Goal: Information Seeking & Learning: Learn about a topic

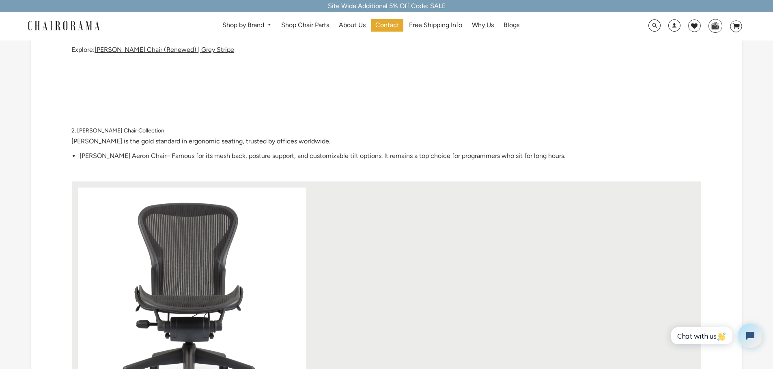
scroll to position [689, 0]
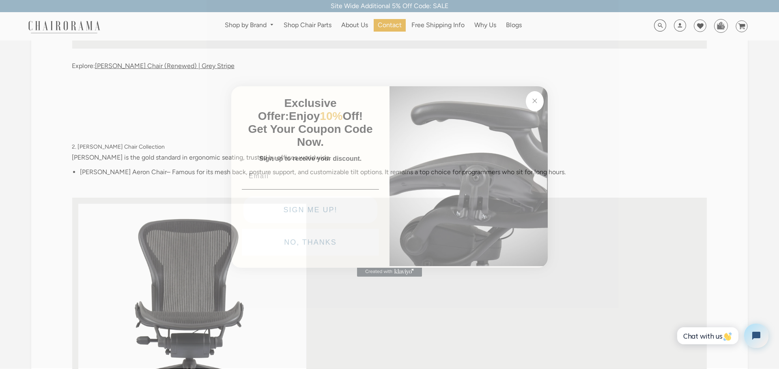
click at [540, 100] on button "Close dialog" at bounding box center [535, 101] width 18 height 20
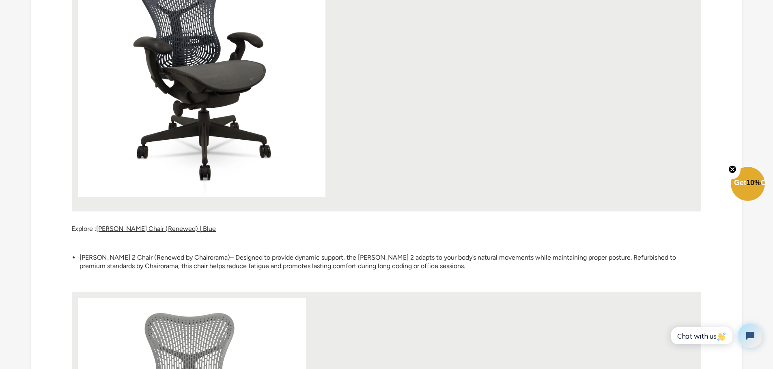
scroll to position [1298, 0]
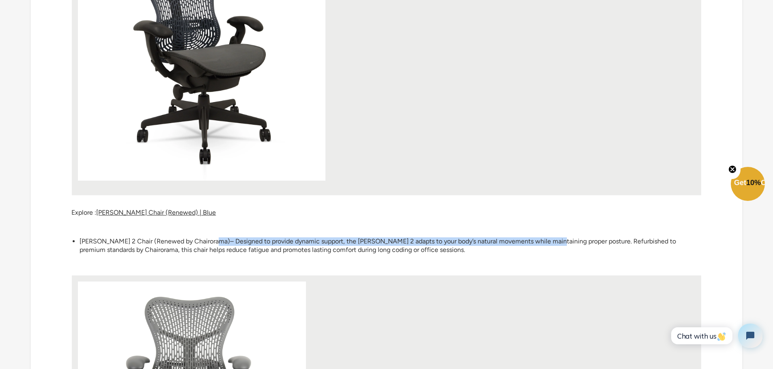
drag, startPoint x: 207, startPoint y: 231, endPoint x: 558, endPoint y: 234, distance: 351.6
click at [558, 238] on p "[PERSON_NAME] 2 Chair (Renewed by Chairorama) – Designed to provide dynamic sup…" at bounding box center [390, 246] width 622 height 17
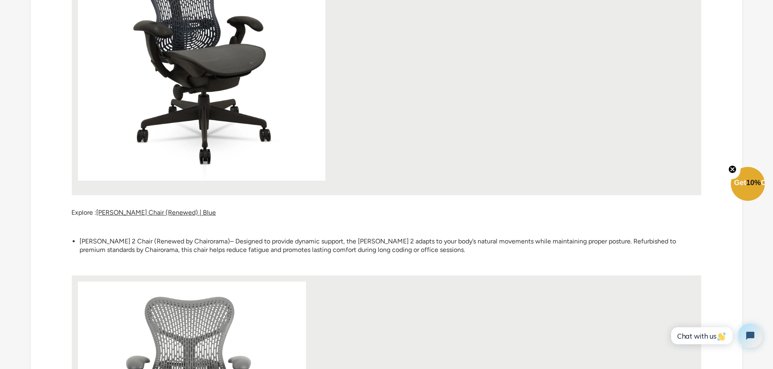
click at [534, 243] on p "[PERSON_NAME] 2 Chair (Renewed by Chairorama) – Designed to provide dynamic sup…" at bounding box center [390, 246] width 622 height 17
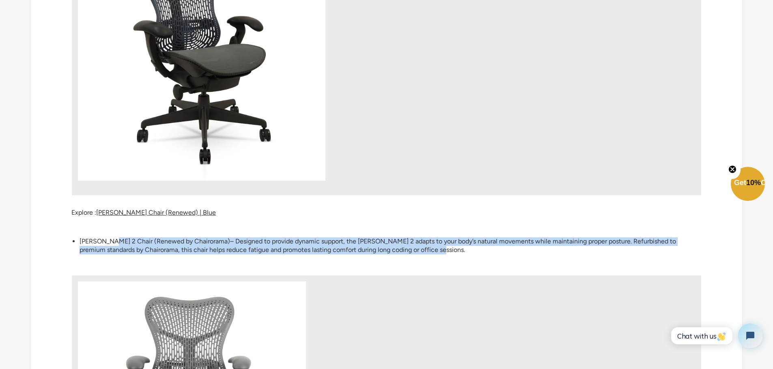
drag, startPoint x: 514, startPoint y: 243, endPoint x: 112, endPoint y: 229, distance: 402.6
click at [112, 238] on p "[PERSON_NAME] 2 Chair (Renewed by Chairorama) – Designed to provide dynamic sup…" at bounding box center [390, 246] width 622 height 17
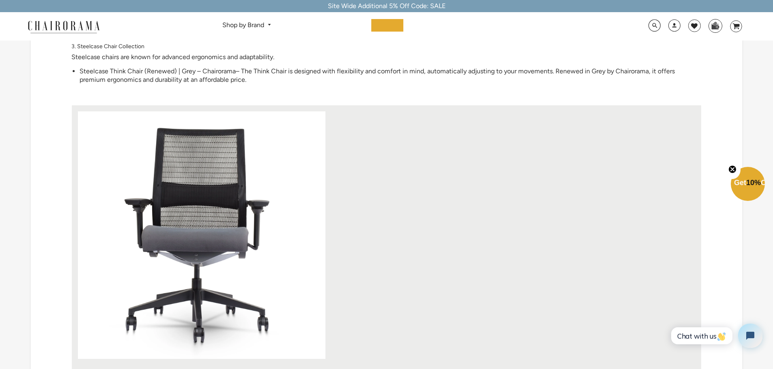
scroll to position [1825, 0]
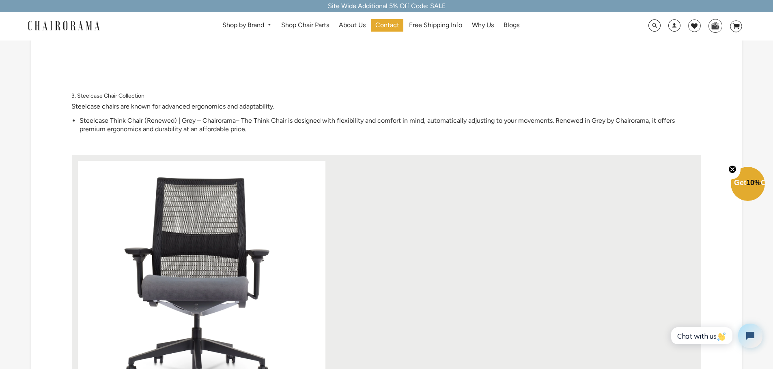
click at [236, 108] on div "Spending long hours in front of a computer is a reality for most programmers, d…" at bounding box center [386, 225] width 630 height 3874
drag, startPoint x: 226, startPoint y: 118, endPoint x: 204, endPoint y: 123, distance: 22.9
click at [204, 123] on p "Steelcase Think Chair (Renewed) | Grey – Chairorama – The Think Chair is design…" at bounding box center [390, 125] width 622 height 17
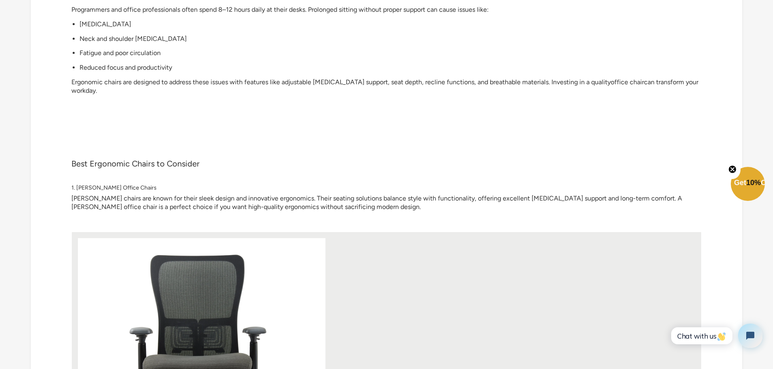
scroll to position [243, 0]
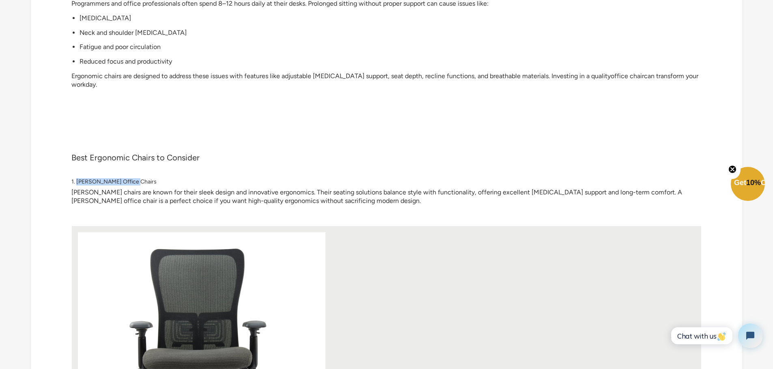
drag, startPoint x: 142, startPoint y: 176, endPoint x: 78, endPoint y: 173, distance: 64.5
click at [78, 179] on h4 "1. [PERSON_NAME] Office Chairs" at bounding box center [386, 182] width 630 height 7
click at [125, 178] on span "1. [PERSON_NAME] Office Chairs" at bounding box center [113, 181] width 85 height 7
drag, startPoint x: 143, startPoint y: 172, endPoint x: 77, endPoint y: 172, distance: 65.3
click at [77, 179] on h4 "1. [PERSON_NAME] Office Chairs" at bounding box center [386, 182] width 630 height 7
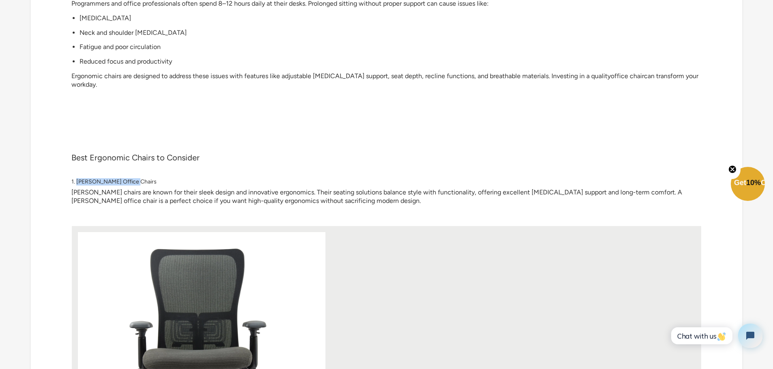
copy span "[PERSON_NAME] Office Chairs"
